Goal: Information Seeking & Learning: Learn about a topic

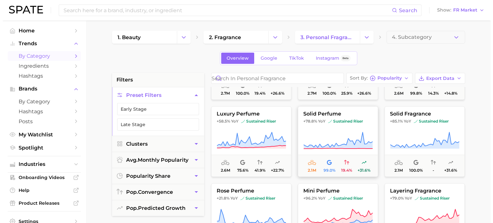
scroll to position [609, 0]
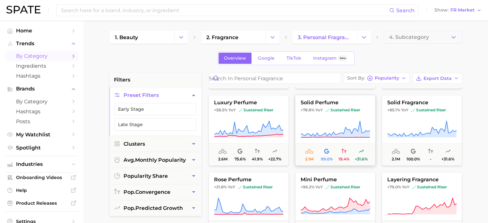
click at [330, 126] on icon at bounding box center [334, 129] width 69 height 18
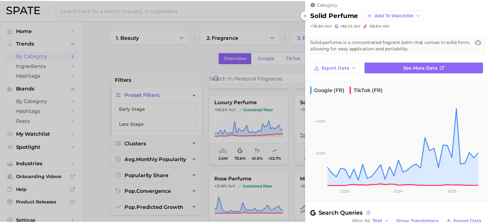
scroll to position [0, 0]
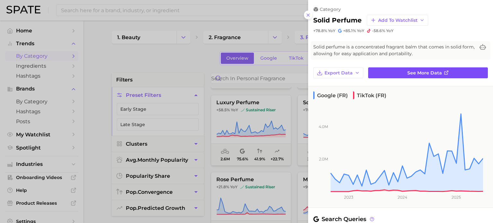
click at [396, 72] on link "See more data" at bounding box center [428, 72] width 120 height 11
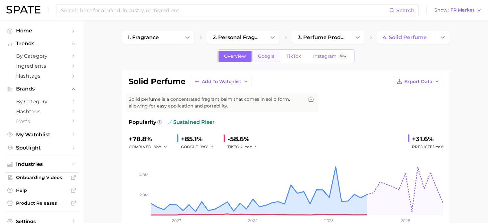
click at [259, 51] on link "Google" at bounding box center [266, 56] width 28 height 11
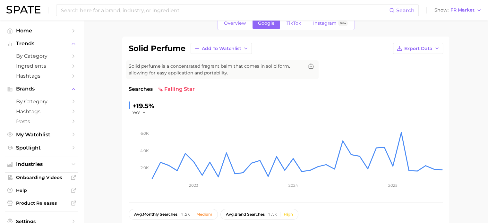
scroll to position [32, 0]
click at [241, 26] on span "Overview" at bounding box center [235, 23] width 22 height 5
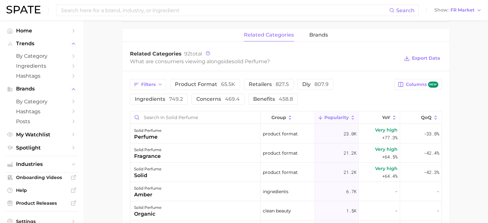
scroll to position [289, 0]
click at [262, 99] on span "benefits 458.8" at bounding box center [273, 99] width 40 height 5
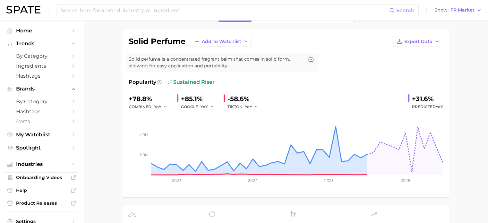
scroll to position [0, 0]
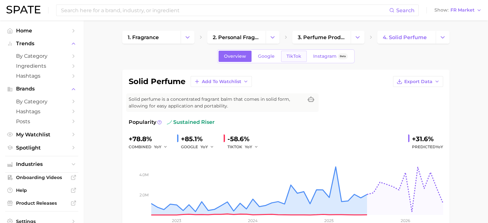
click at [285, 55] on link "TikTok" at bounding box center [294, 56] width 26 height 11
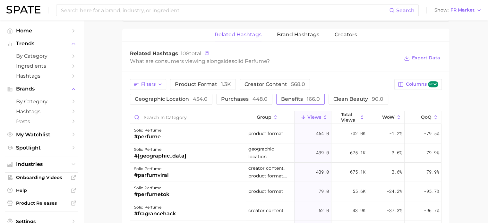
click at [299, 98] on span "benefits 166.0" at bounding box center [300, 99] width 39 height 5
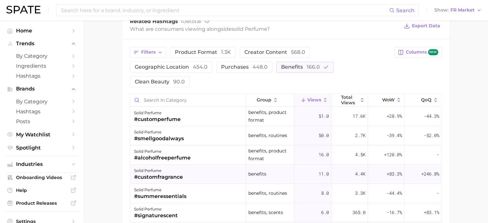
click at [165, 169] on div "solid perfume" at bounding box center [158, 171] width 49 height 8
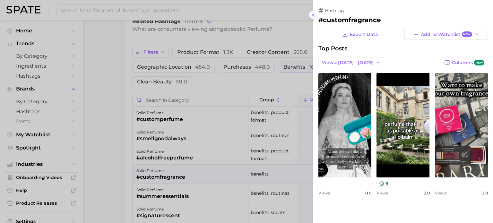
click at [312, 13] on icon at bounding box center [312, 15] width 5 height 5
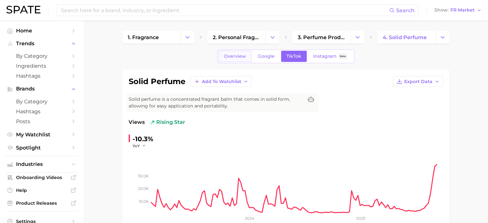
click at [233, 58] on span "Overview" at bounding box center [235, 56] width 22 height 5
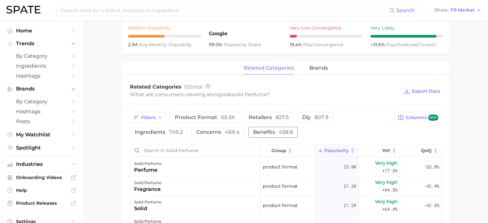
click at [279, 131] on span "458.8" at bounding box center [286, 132] width 14 height 6
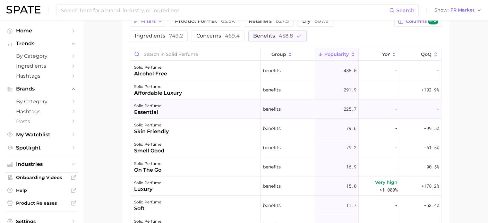
scroll to position [40, 0]
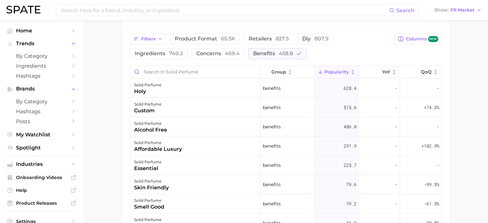
scroll to position [321, 0]
